Goal: Use online tool/utility: Utilize a website feature to perform a specific function

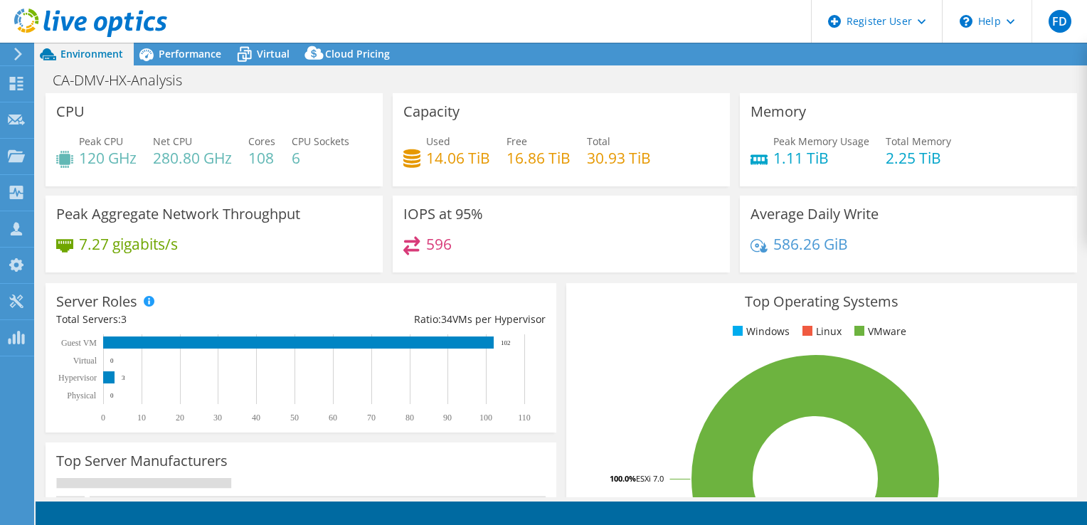
select select "USD"
click at [189, 48] on span "Performance" at bounding box center [190, 54] width 63 height 14
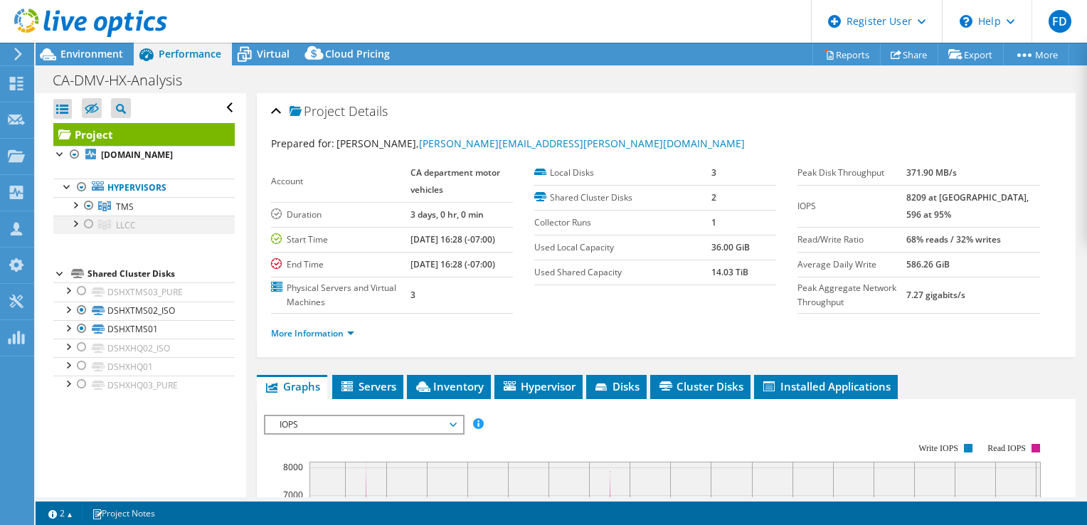
click at [85, 223] on div at bounding box center [89, 224] width 14 height 17
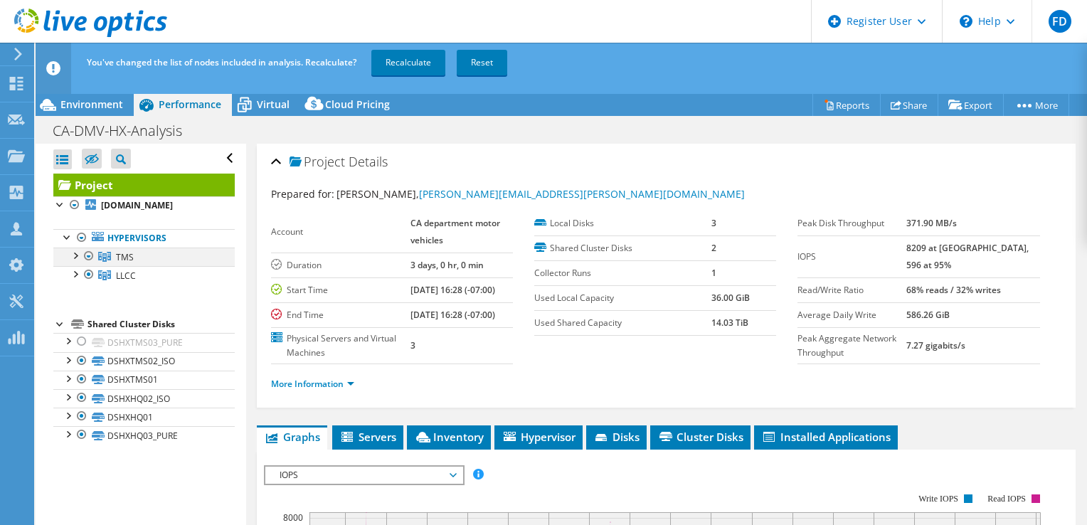
click at [89, 254] on div at bounding box center [89, 256] width 14 height 17
click at [88, 253] on div at bounding box center [89, 256] width 14 height 17
click at [90, 252] on div at bounding box center [89, 256] width 14 height 17
click at [88, 254] on div at bounding box center [89, 256] width 14 height 17
click at [431, 65] on link "Recalculate" at bounding box center [408, 63] width 74 height 26
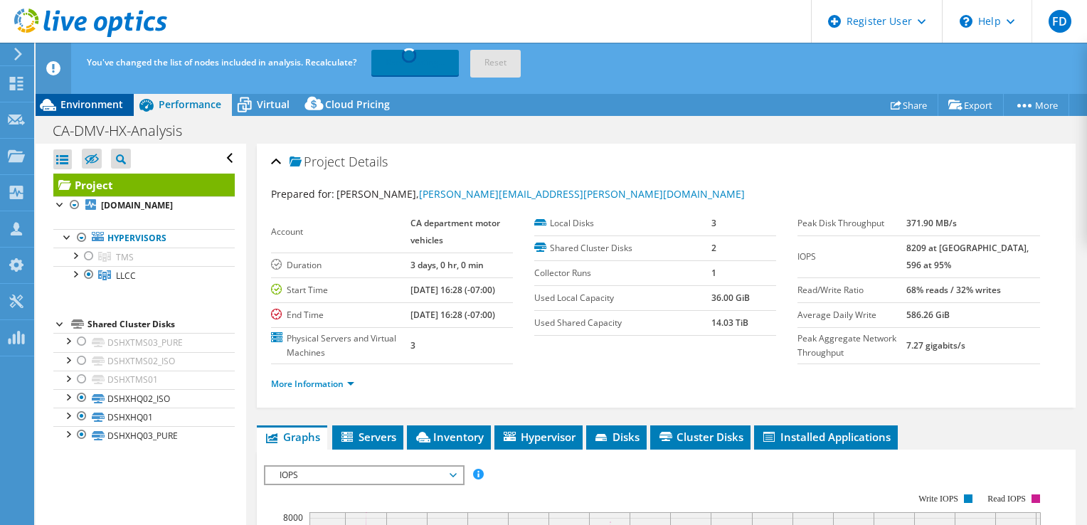
click at [107, 110] on span "Environment" at bounding box center [91, 104] width 63 height 14
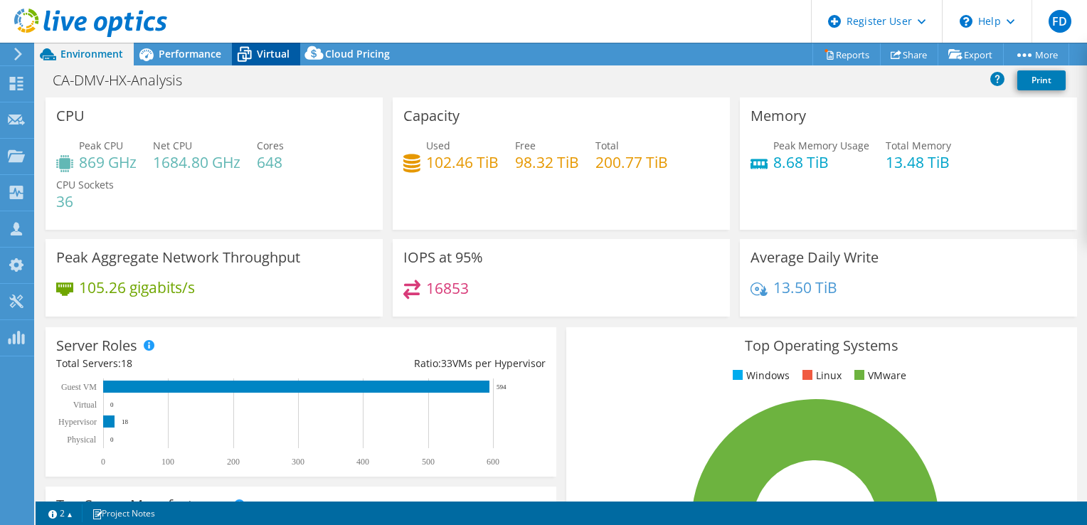
click at [290, 54] on div "Virtual" at bounding box center [266, 54] width 68 height 23
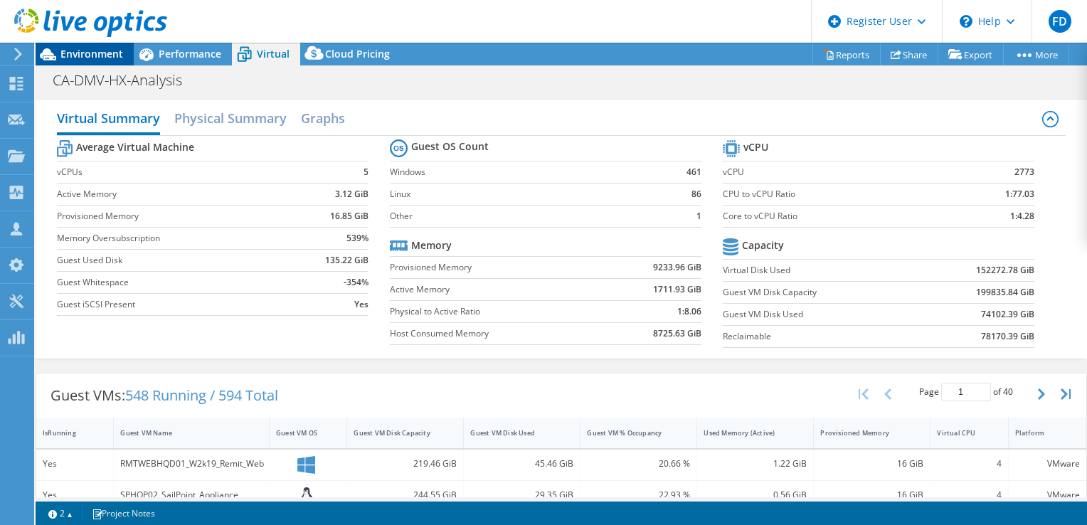
click at [110, 58] on span "Environment" at bounding box center [91, 54] width 63 height 14
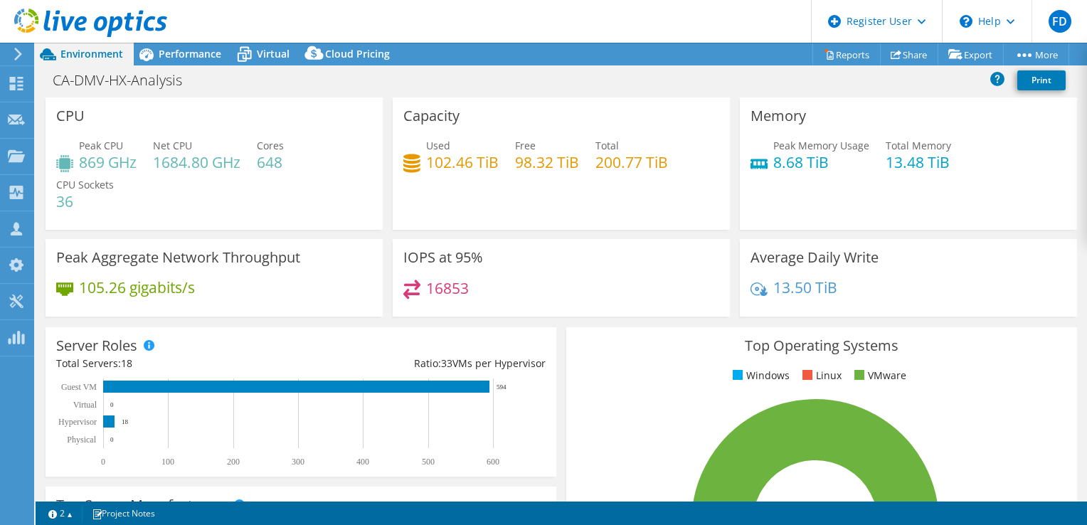
drag, startPoint x: 203, startPoint y: 58, endPoint x: 89, endPoint y: 58, distance: 114.5
click at [202, 58] on span "Performance" at bounding box center [190, 54] width 63 height 14
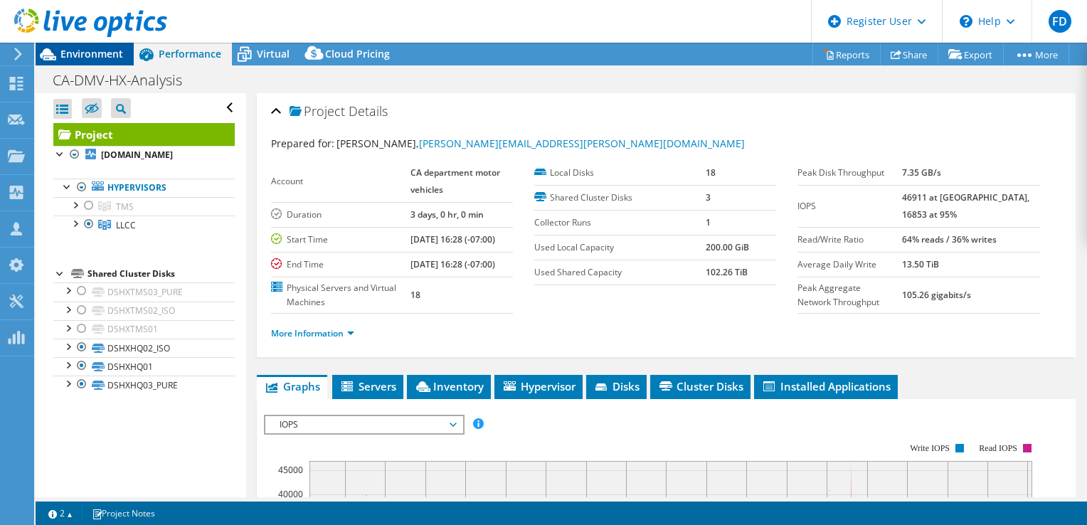
click at [89, 51] on span "Environment" at bounding box center [91, 54] width 63 height 14
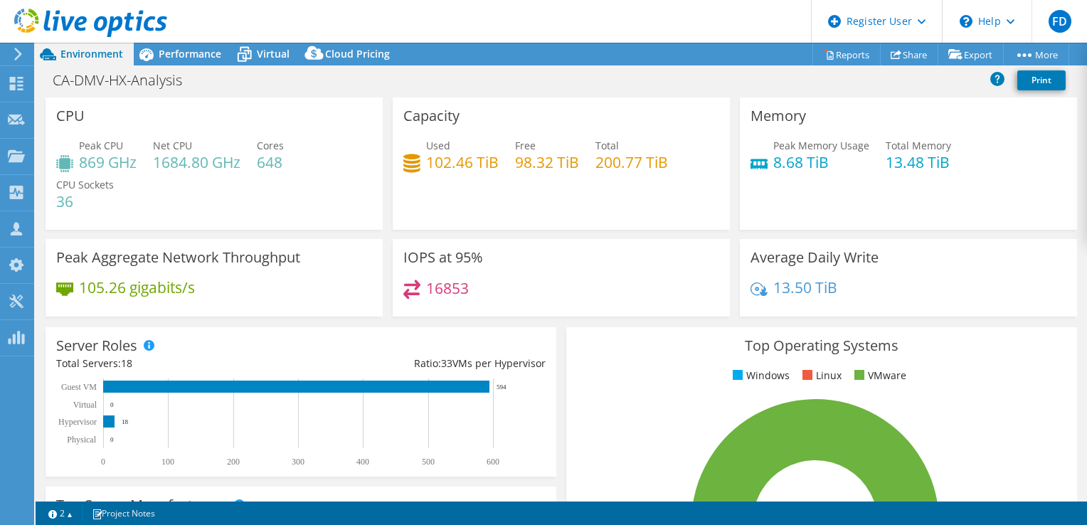
click at [734, 31] on header "FD Dell User [PERSON_NAME] [PERSON_NAME][EMAIL_ADDRESS][PERSON_NAME][DOMAIN_NAM…" at bounding box center [543, 21] width 1087 height 43
click at [277, 53] on span "Virtual" at bounding box center [273, 54] width 33 height 14
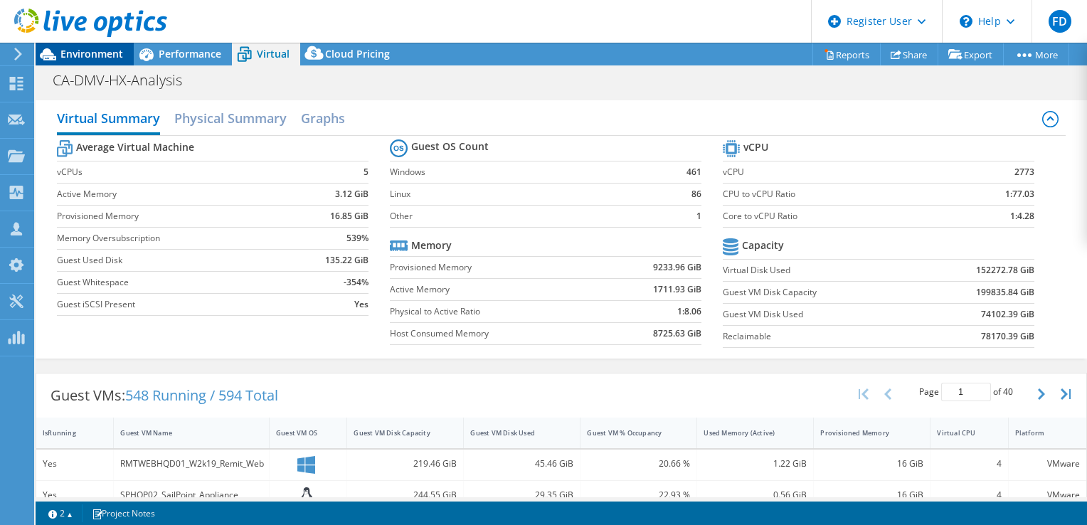
click at [93, 52] on span "Environment" at bounding box center [91, 54] width 63 height 14
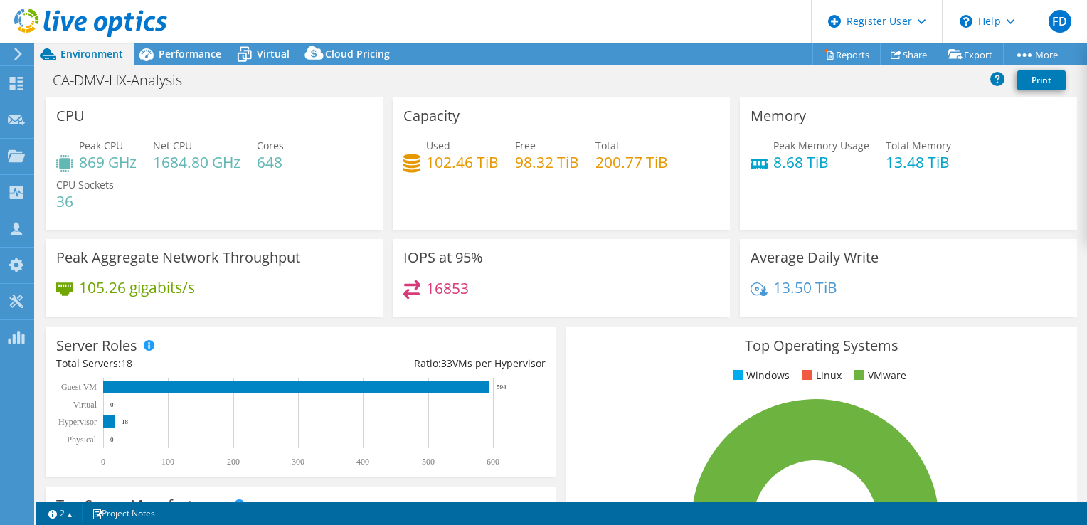
click at [748, 87] on div "CA-DMV-HX-Analysis Print" at bounding box center [561, 80] width 1051 height 26
click at [613, 13] on header "FD Dell User [PERSON_NAME] [PERSON_NAME][EMAIL_ADDRESS][PERSON_NAME][DOMAIN_NAM…" at bounding box center [543, 21] width 1087 height 43
click at [183, 52] on span "Performance" at bounding box center [190, 54] width 63 height 14
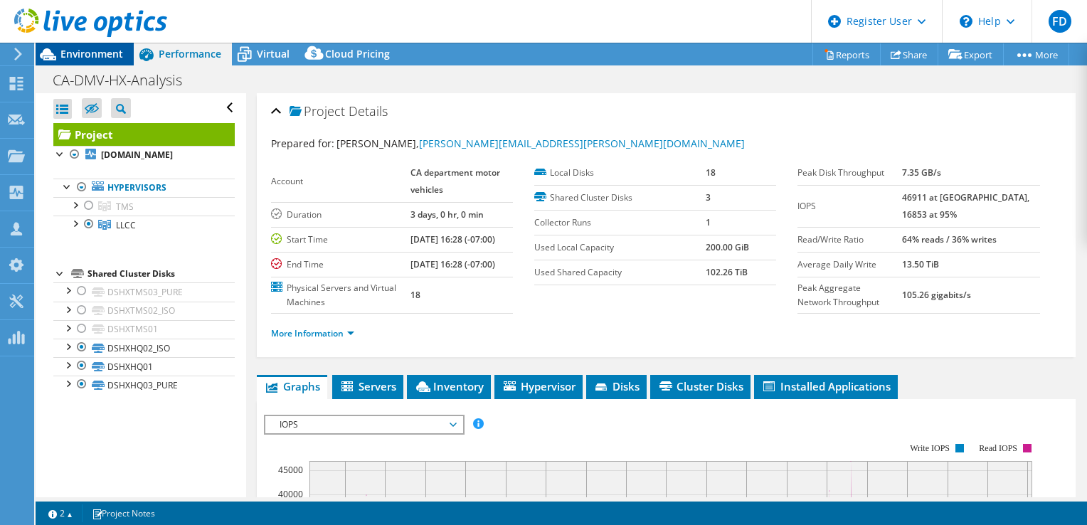
click at [100, 48] on span "Environment" at bounding box center [91, 54] width 63 height 14
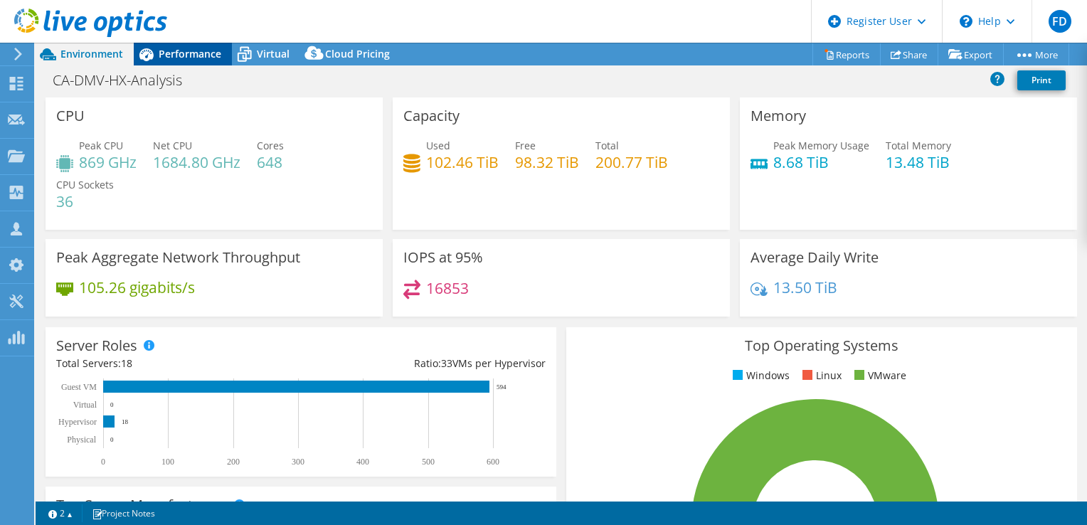
click at [189, 54] on span "Performance" at bounding box center [190, 54] width 63 height 14
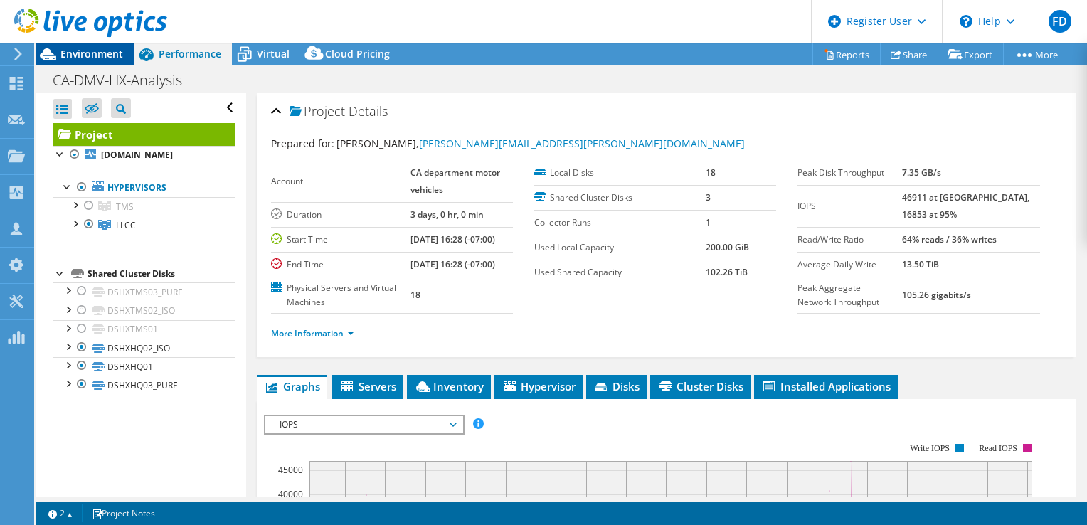
click at [122, 53] on span "Environment" at bounding box center [91, 54] width 63 height 14
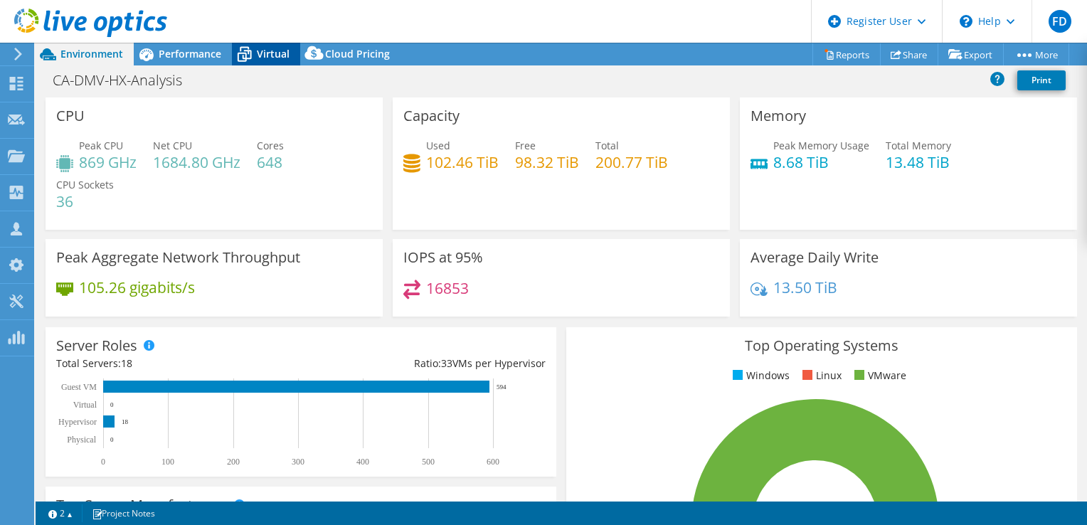
click at [262, 46] on div "Virtual" at bounding box center [266, 54] width 68 height 23
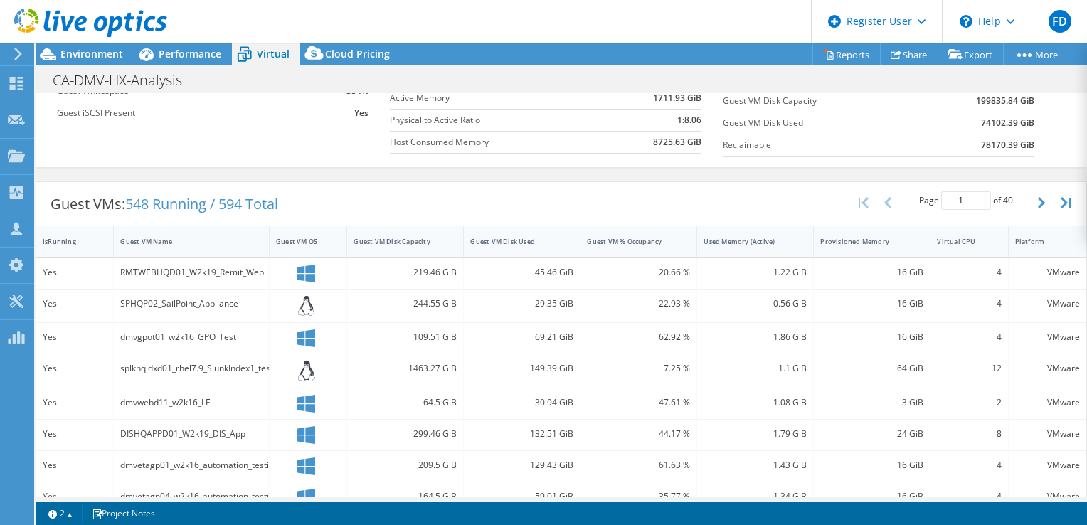
scroll to position [142, 0]
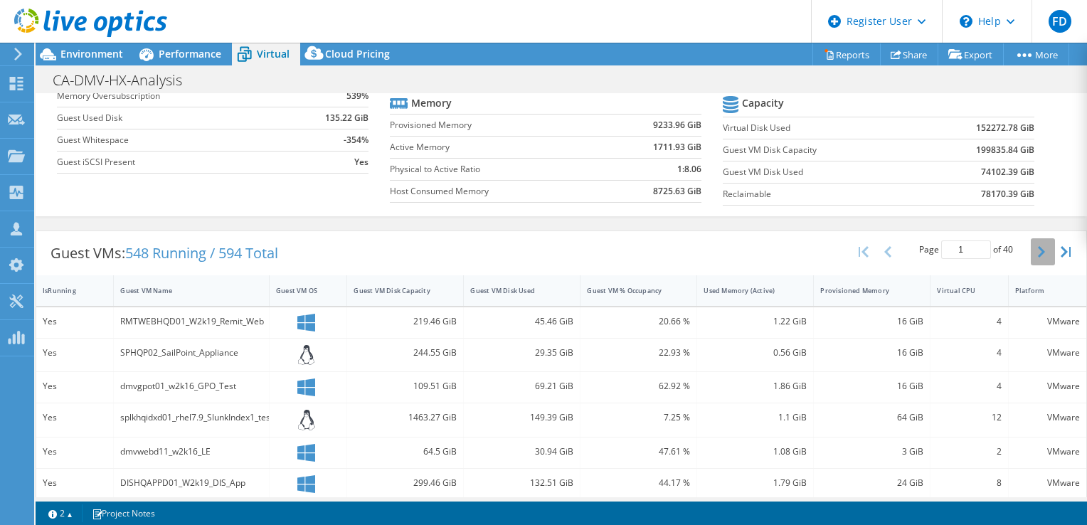
click at [1031, 255] on button "button" at bounding box center [1043, 251] width 24 height 27
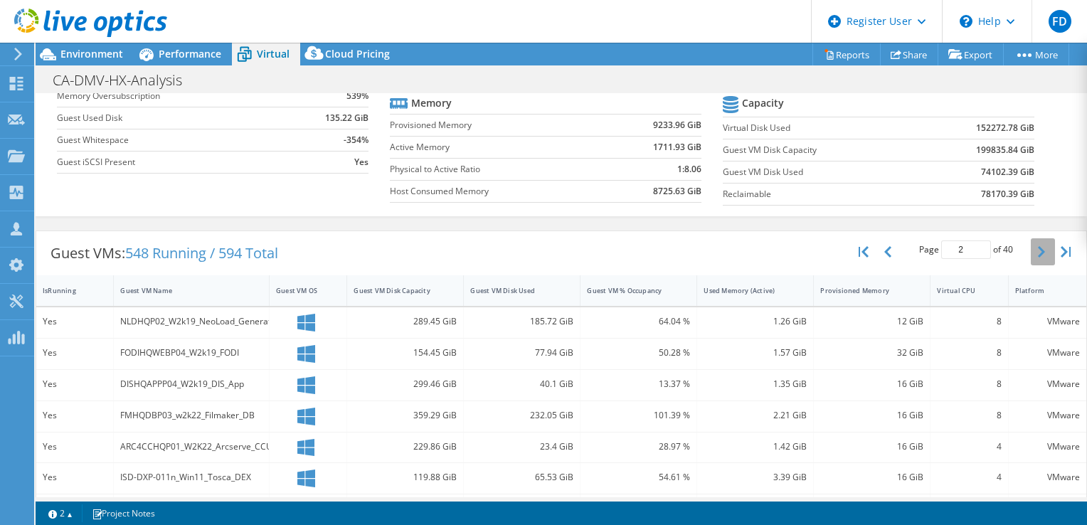
click at [1031, 255] on button "button" at bounding box center [1043, 251] width 24 height 27
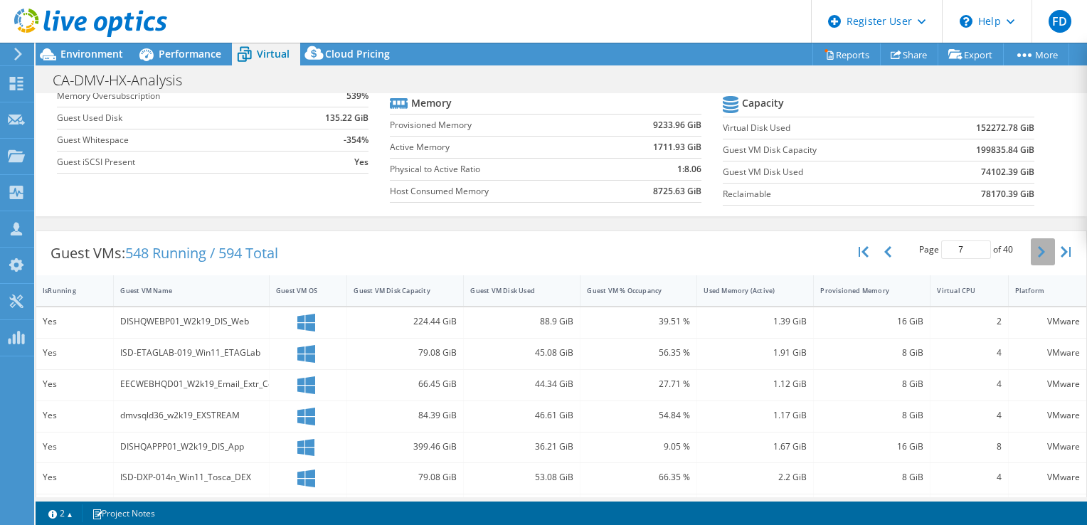
click at [1031, 255] on button "button" at bounding box center [1043, 251] width 24 height 27
type input "8"
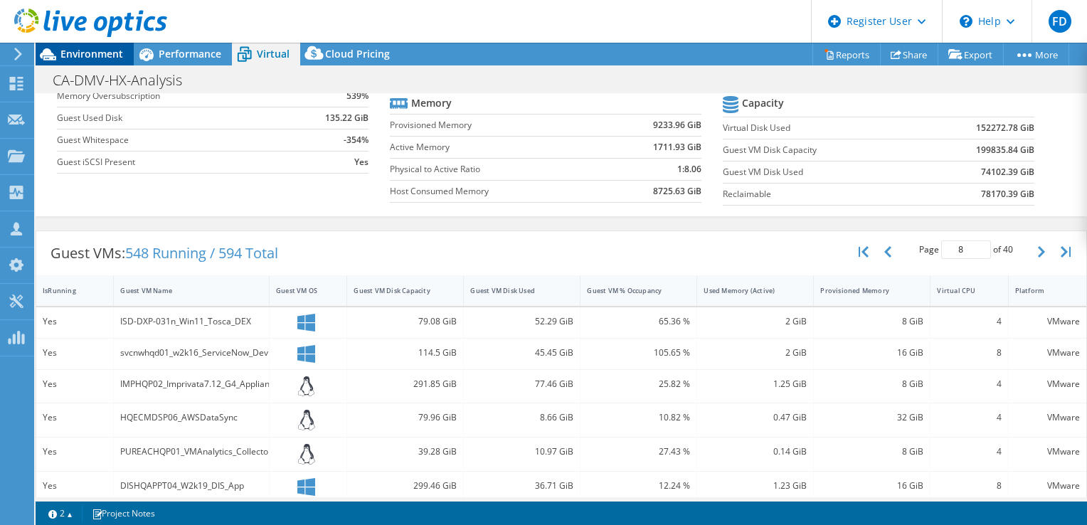
click at [117, 48] on span "Environment" at bounding box center [91, 54] width 63 height 14
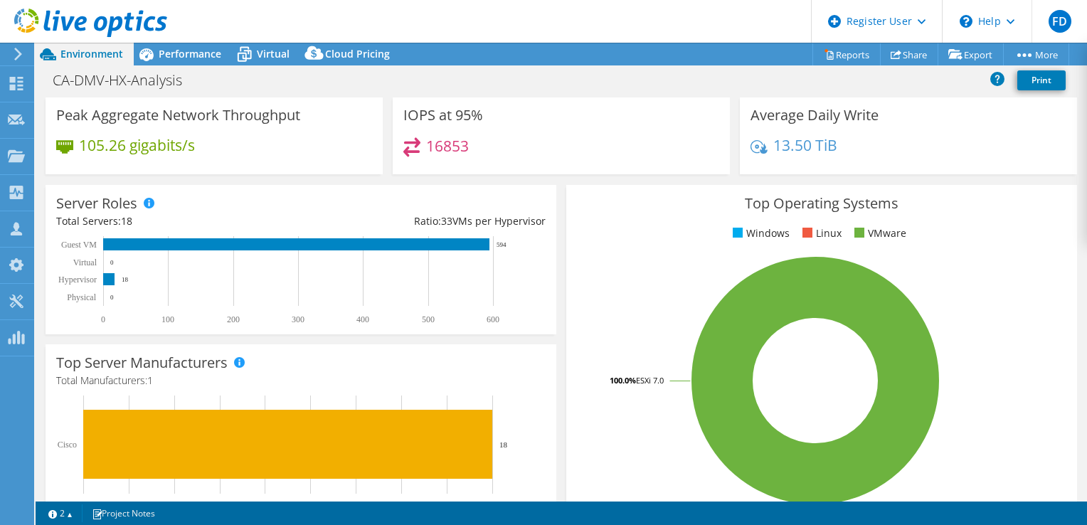
scroll to position [0, 0]
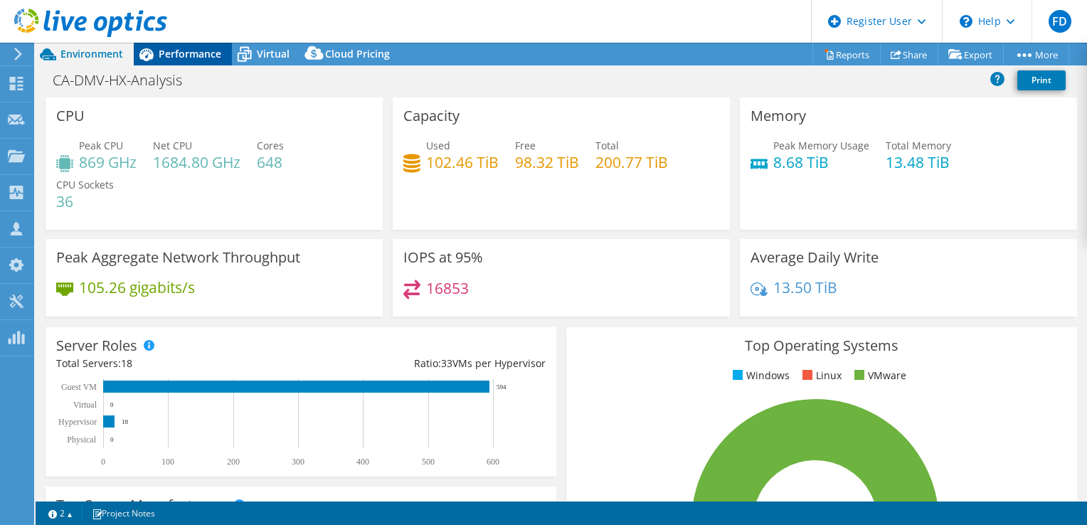
click at [176, 56] on span "Performance" at bounding box center [190, 54] width 63 height 14
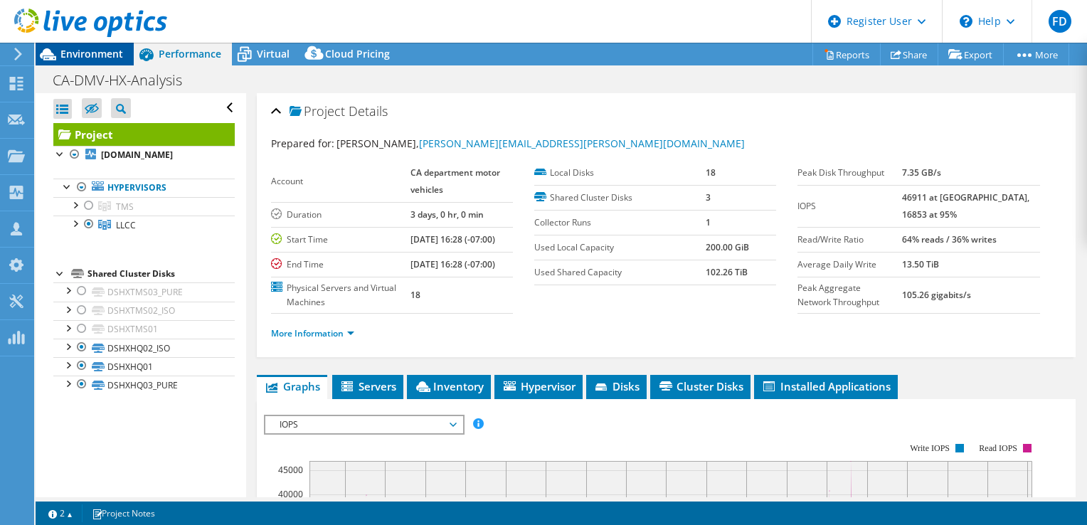
click at [92, 53] on span "Environment" at bounding box center [91, 54] width 63 height 14
